Goal: Information Seeking & Learning: Learn about a topic

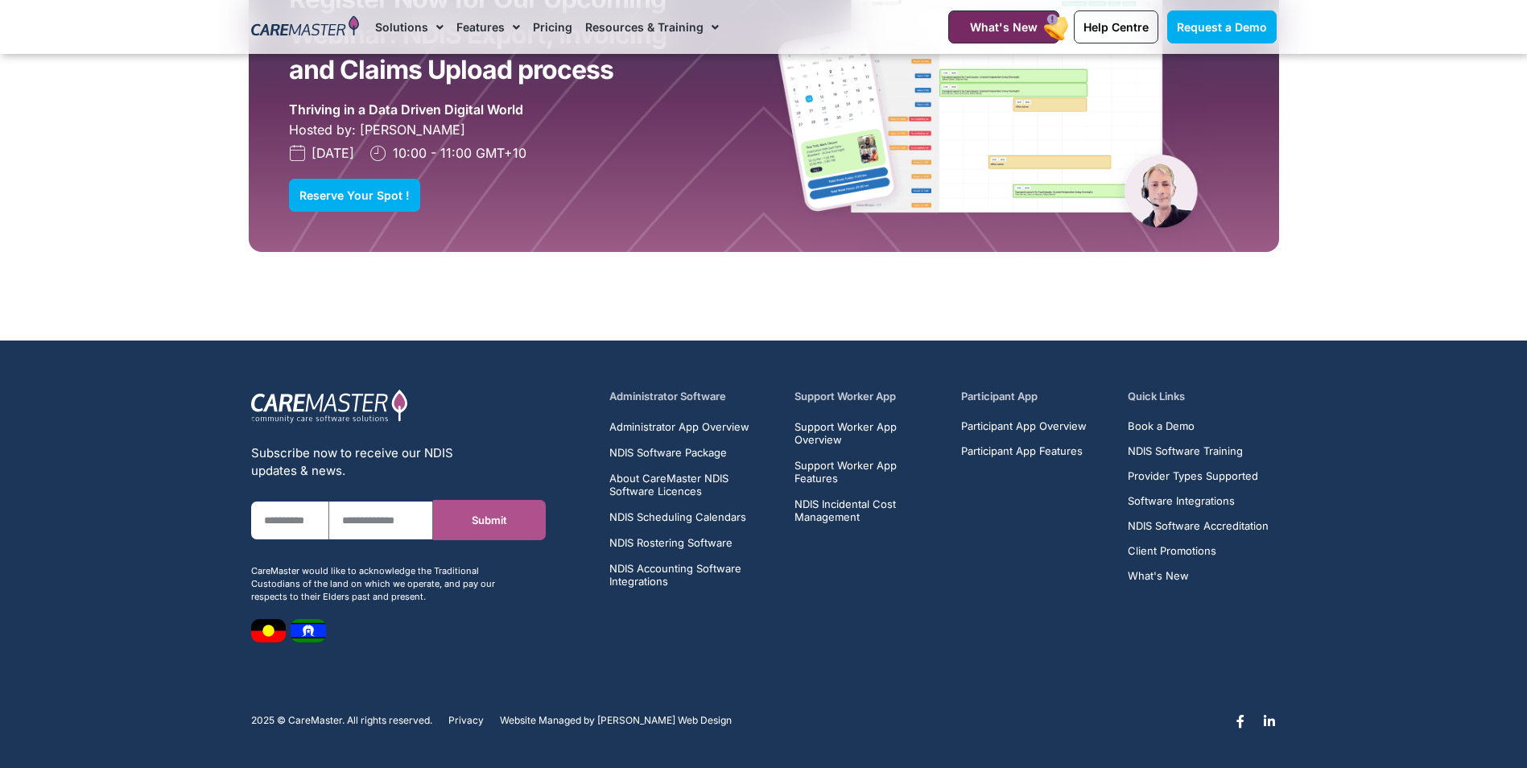
scroll to position [3899, 0]
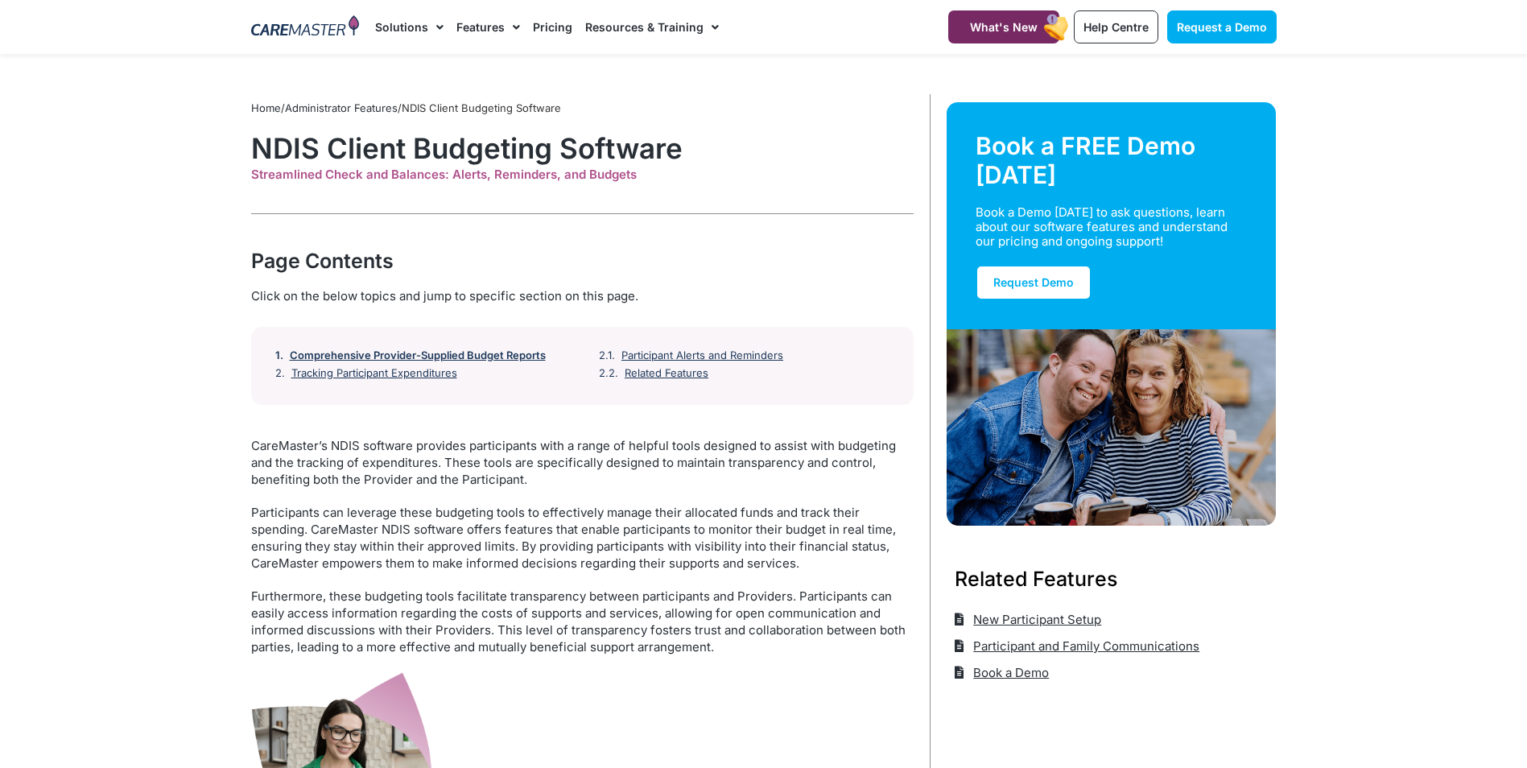
click at [451, 358] on link "Comprehensive Provider-Supplied Budget Reports" at bounding box center [418, 355] width 256 height 13
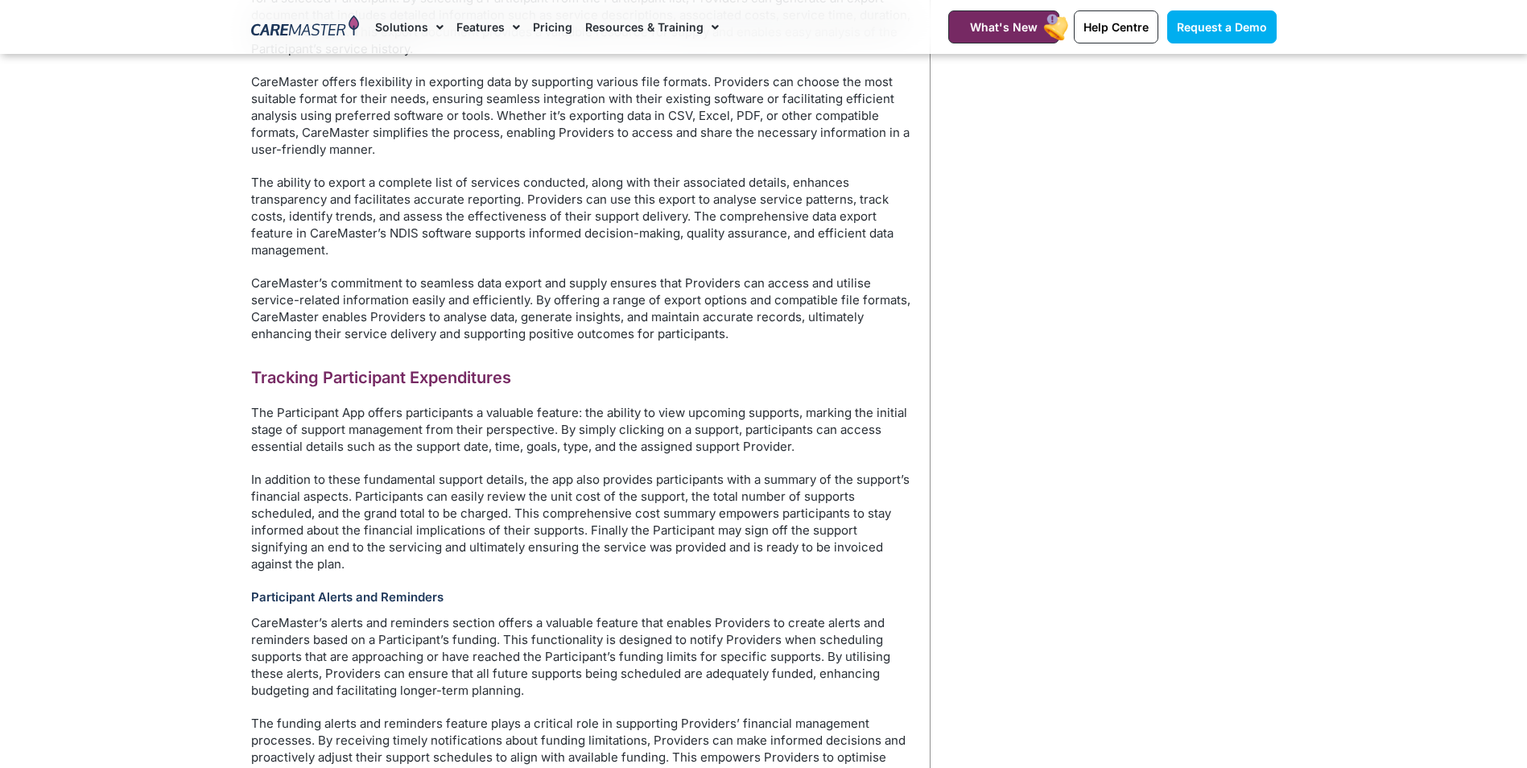
scroll to position [1432, 0]
